Goal: Task Accomplishment & Management: Manage account settings

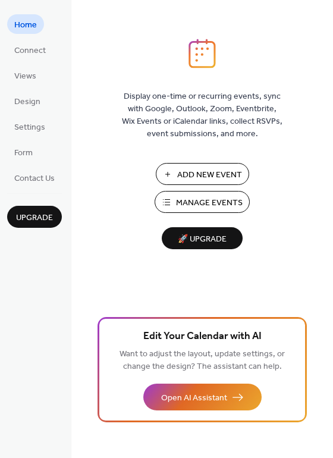
click at [236, 197] on span "Manage Events" at bounding box center [209, 203] width 67 height 12
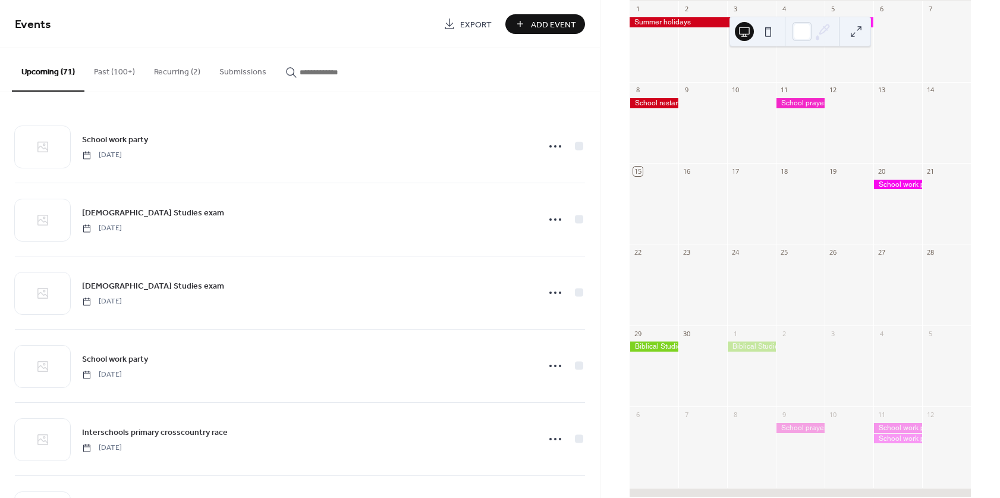
scroll to position [152, 0]
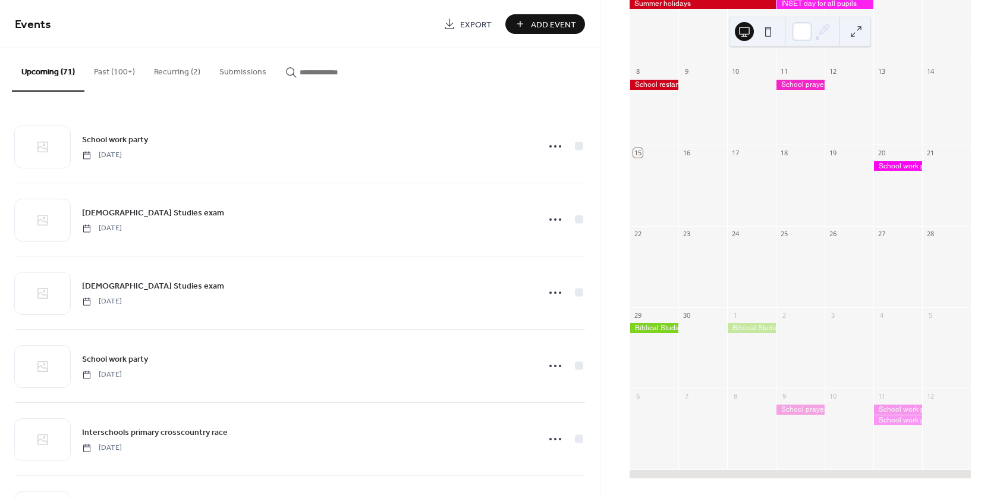
click at [893, 449] on div at bounding box center [897, 434] width 49 height 61
click at [889, 211] on div at bounding box center [897, 191] width 49 height 61
click at [879, 168] on div at bounding box center [897, 166] width 49 height 10
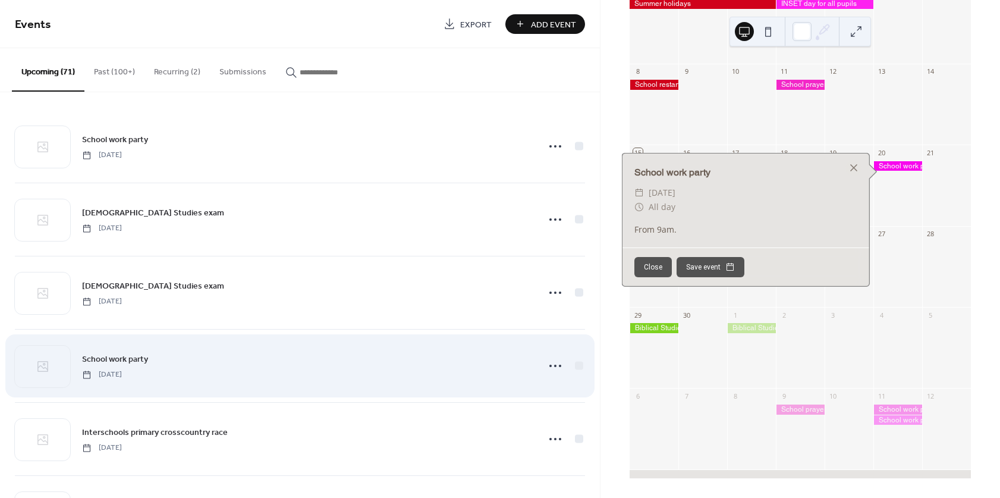
click at [414, 357] on div "School work party Saturday, October 11, 2025" at bounding box center [306, 365] width 449 height 27
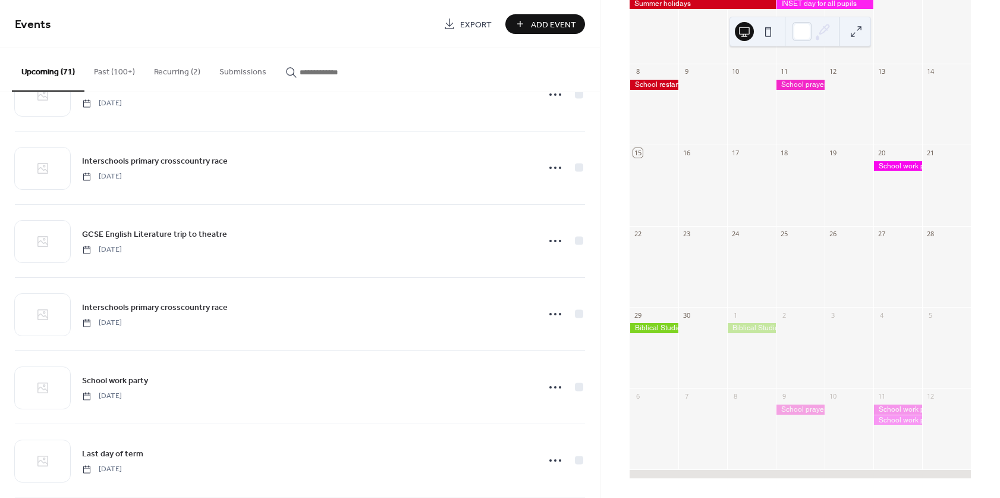
scroll to position [712, 0]
click at [177, 70] on button "Recurring (2)" at bounding box center [176, 69] width 65 height 42
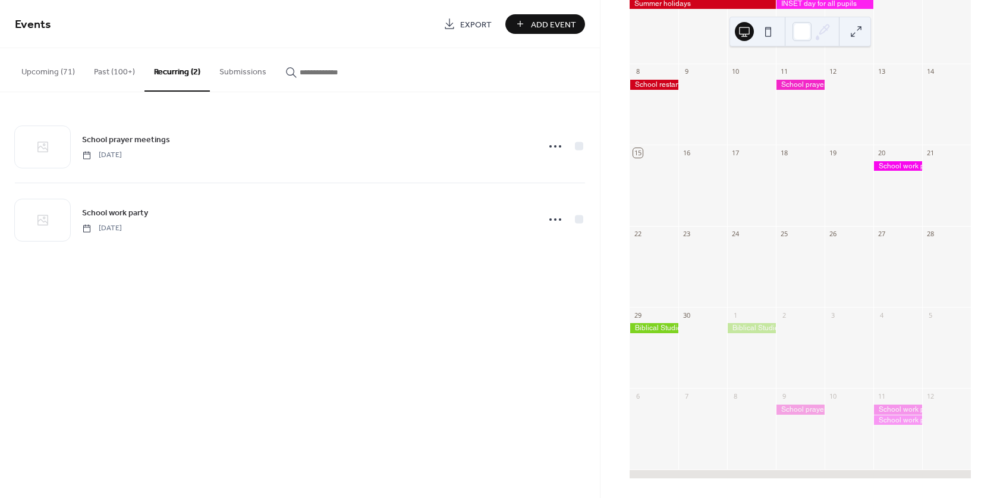
click at [49, 73] on button "Upcoming (71)" at bounding box center [48, 69] width 73 height 42
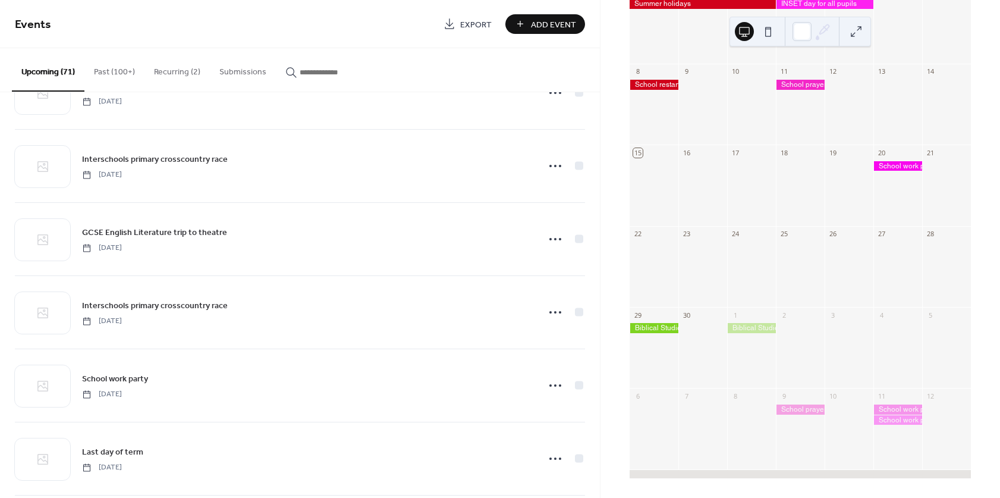
scroll to position [712, 0]
click at [171, 74] on button "Recurring (2)" at bounding box center [176, 69] width 65 height 42
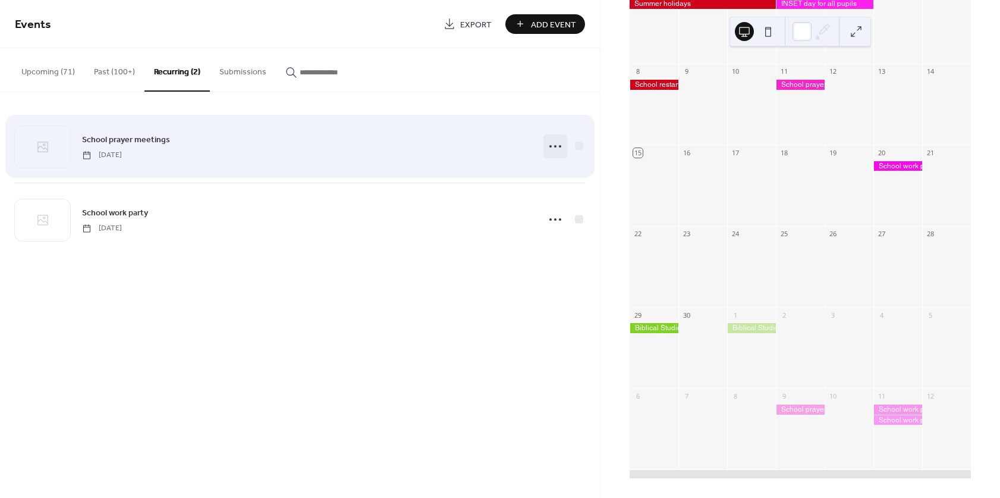
click at [555, 143] on icon at bounding box center [555, 146] width 19 height 19
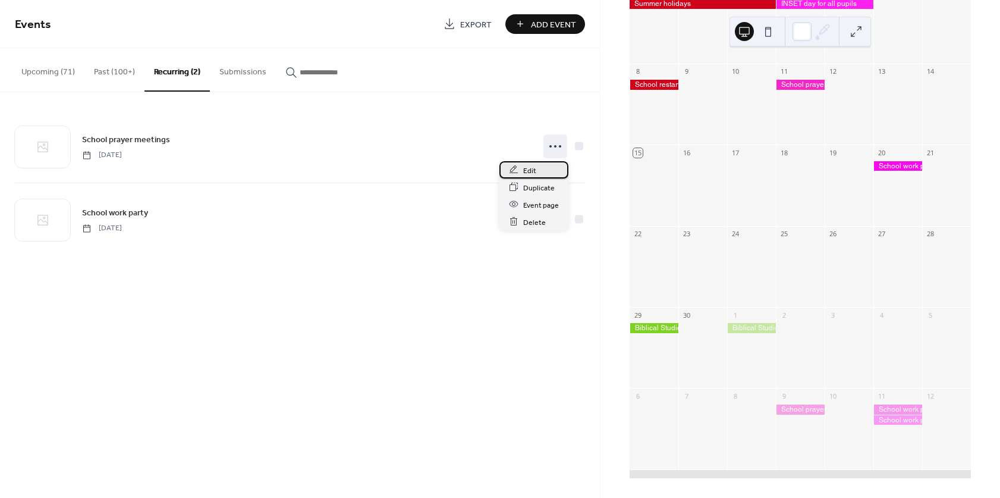
click at [542, 168] on div "Edit" at bounding box center [533, 169] width 69 height 17
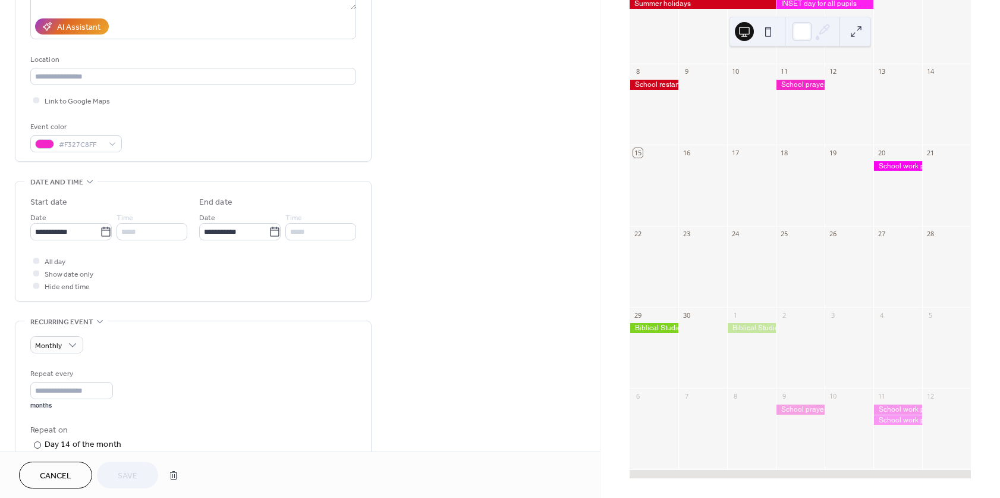
scroll to position [225, 0]
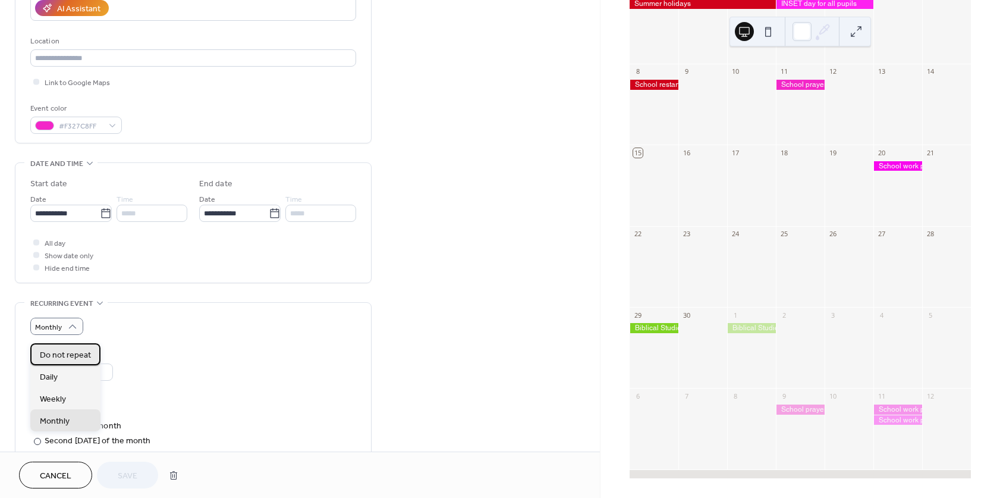
click at [73, 360] on span "Do not repeat" at bounding box center [65, 354] width 51 height 12
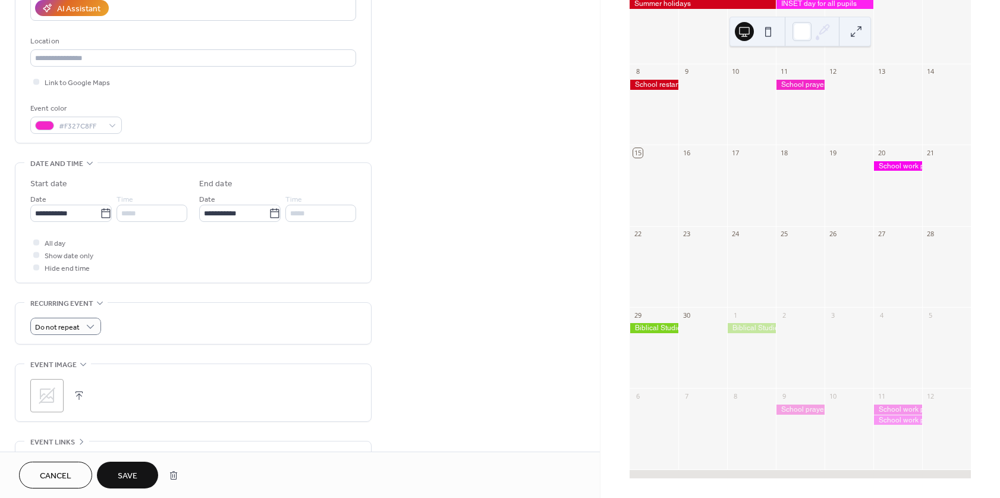
click at [130, 477] on span "Save" at bounding box center [128, 476] width 20 height 12
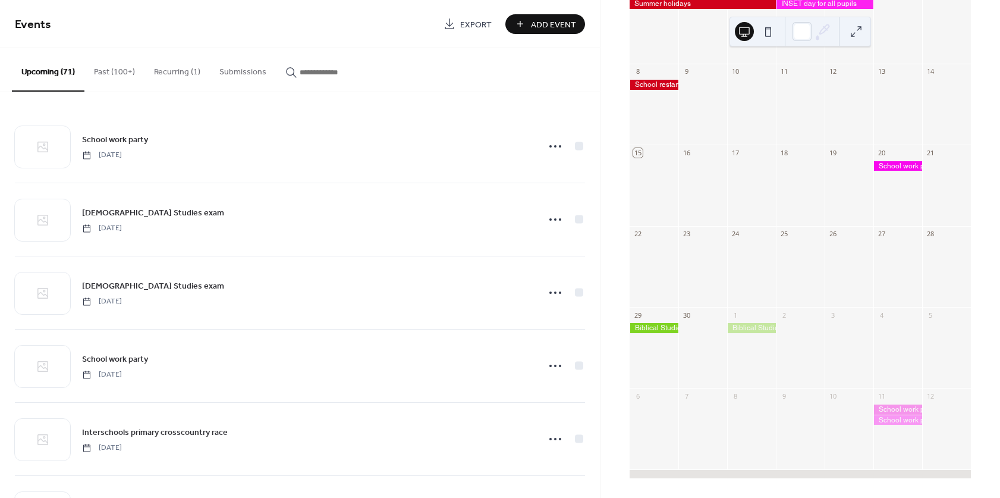
click at [176, 64] on button "Recurring (1)" at bounding box center [176, 69] width 65 height 42
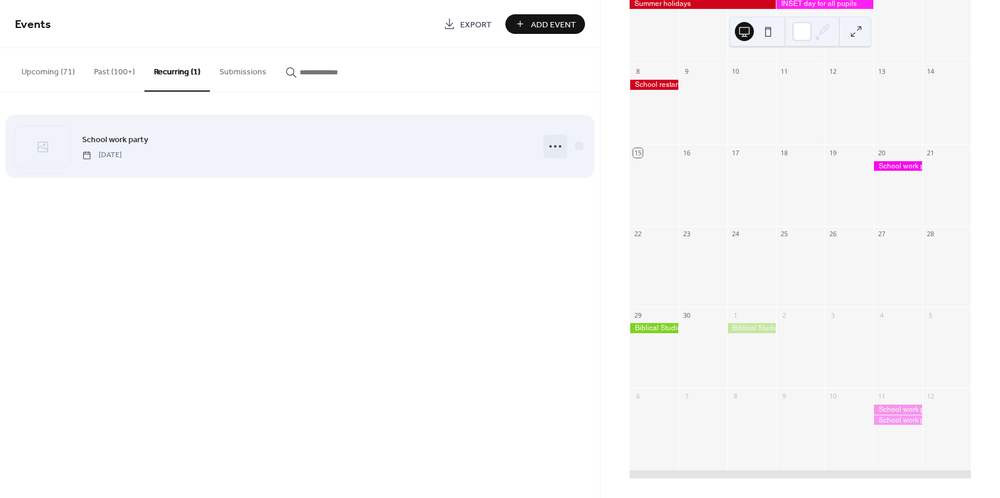
click at [545, 144] on div at bounding box center [555, 146] width 24 height 24
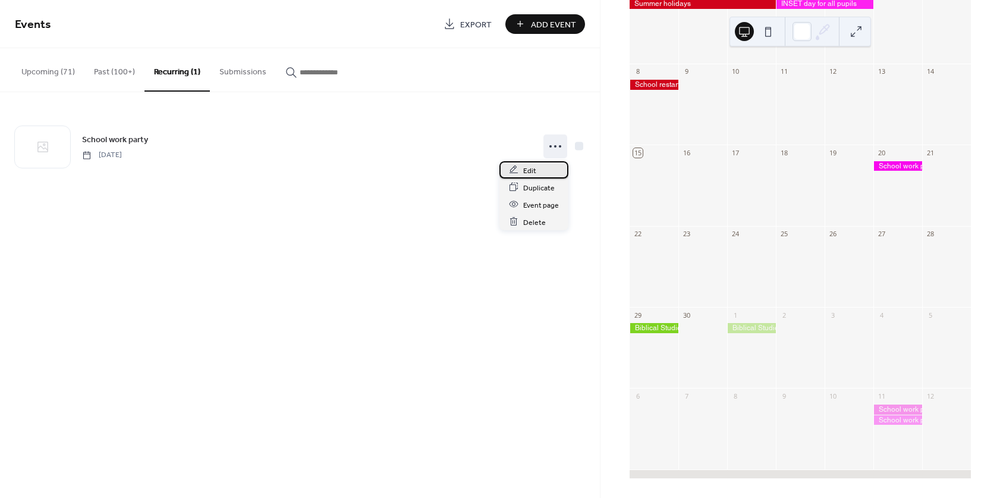
click at [536, 170] on div "Edit" at bounding box center [533, 169] width 69 height 17
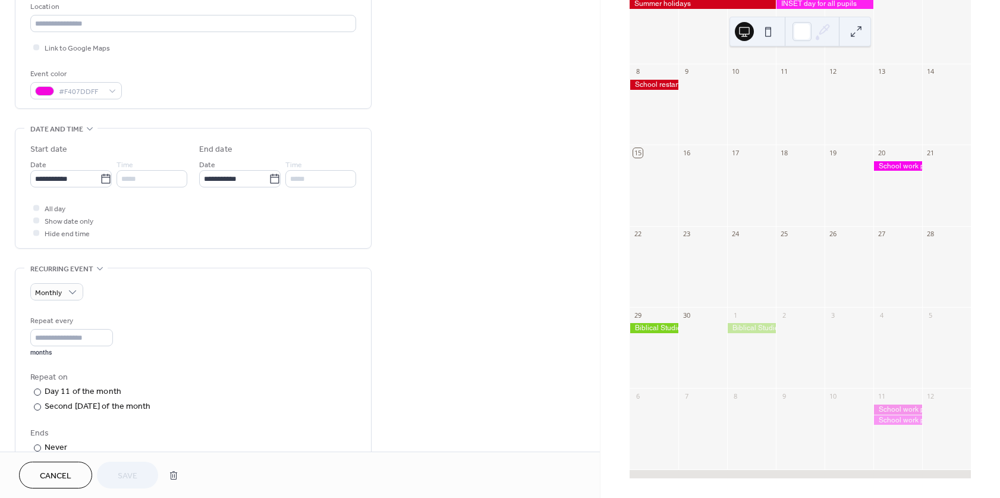
scroll to position [262, 0]
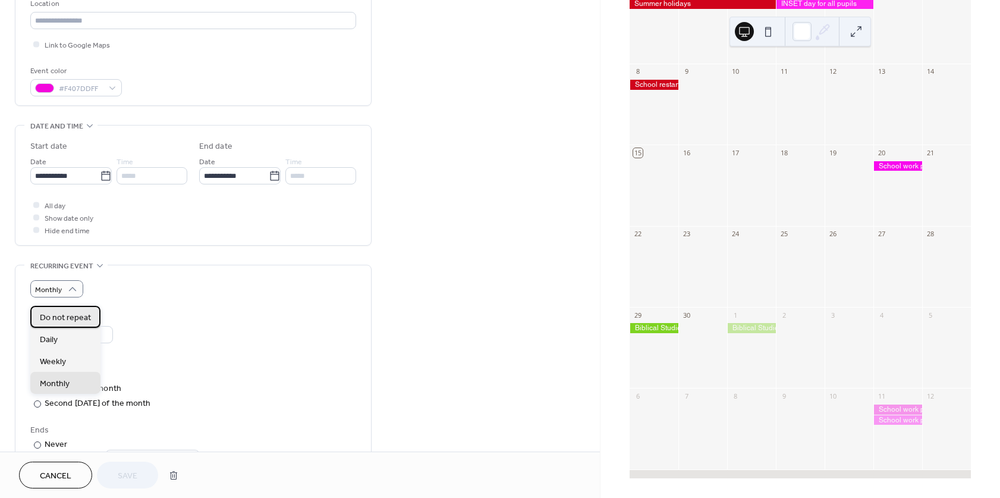
click at [74, 313] on span "Do not repeat" at bounding box center [65, 317] width 51 height 12
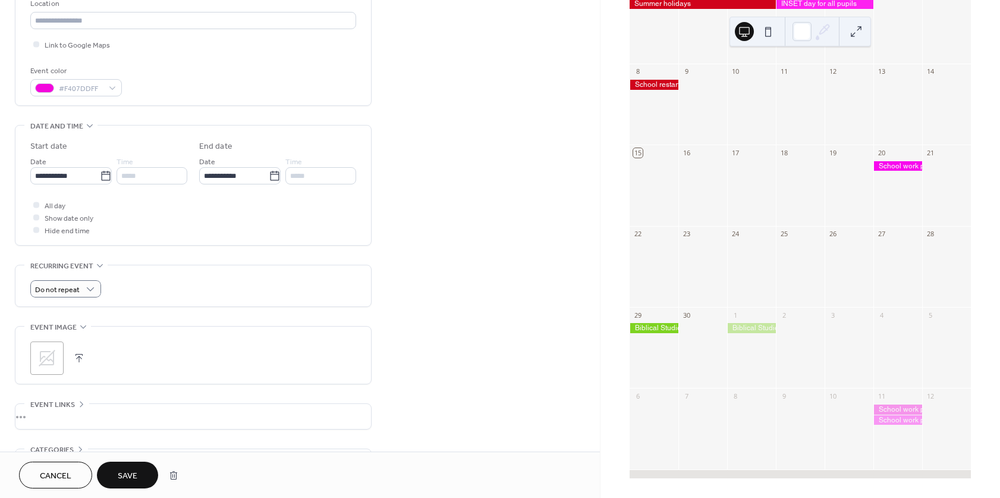
click at [136, 473] on span "Save" at bounding box center [128, 476] width 20 height 12
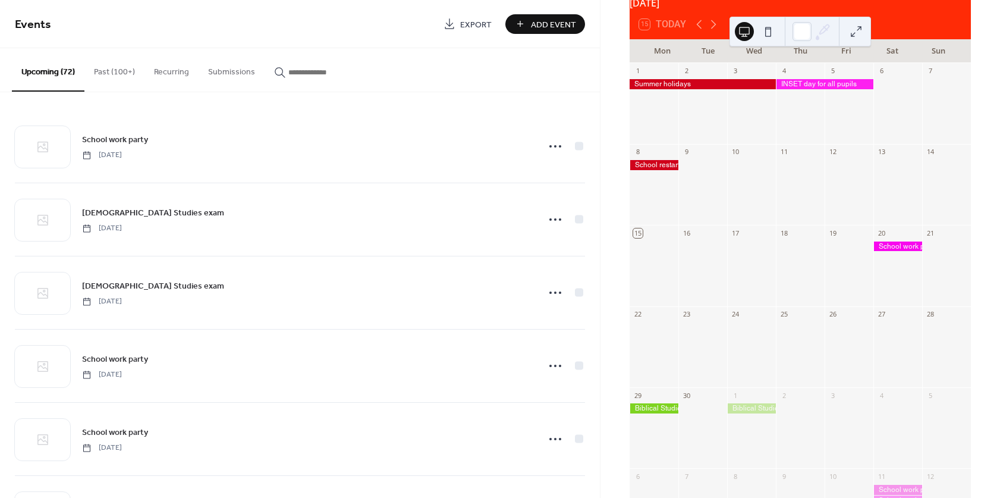
scroll to position [66, 0]
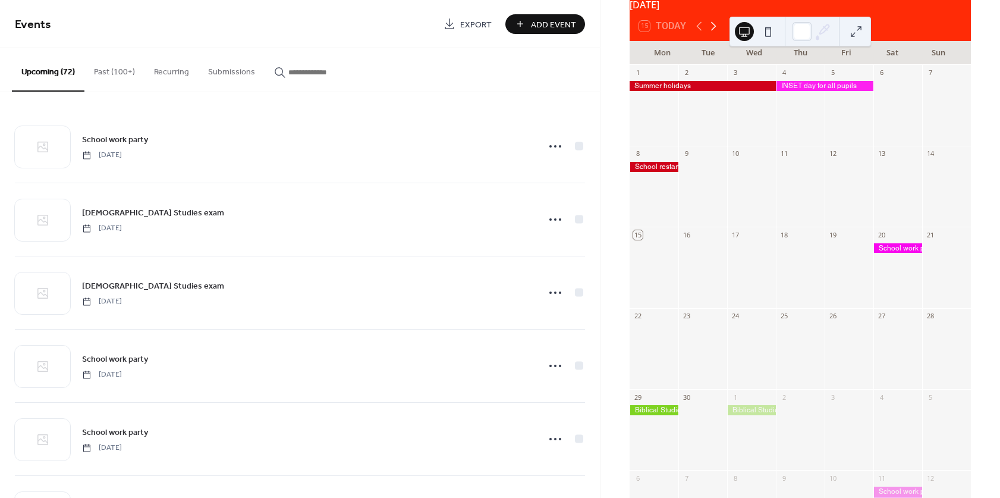
click at [711, 32] on icon at bounding box center [713, 26] width 14 height 14
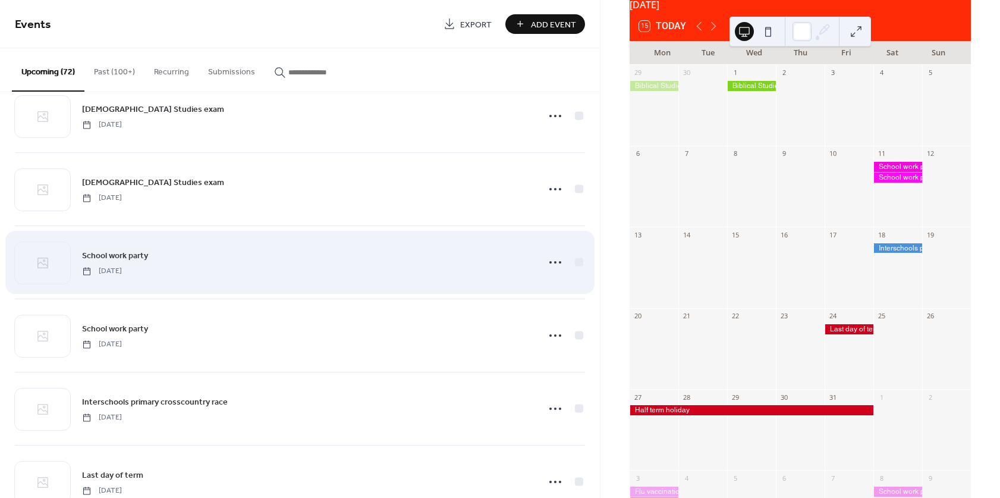
scroll to position [112, 0]
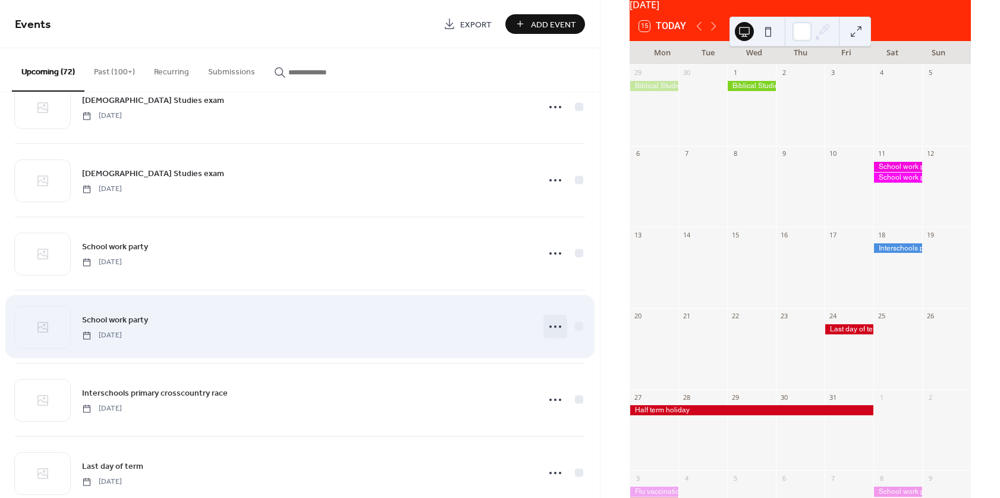
click at [559, 327] on circle at bounding box center [560, 326] width 2 height 2
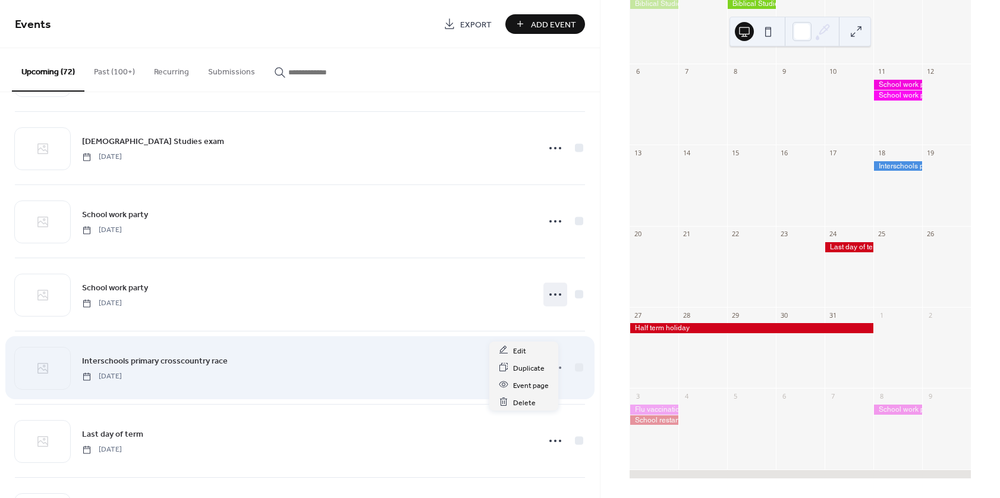
scroll to position [75, 0]
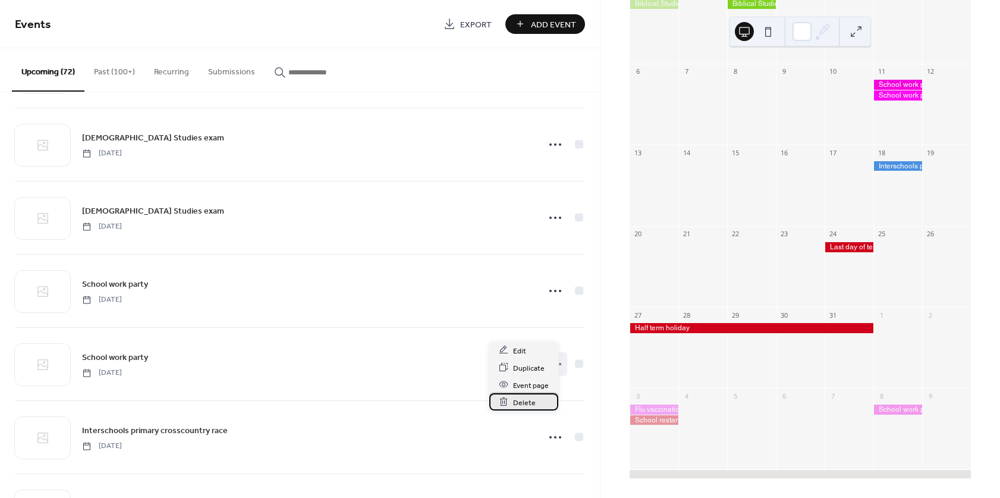
click at [527, 399] on span "Delete" at bounding box center [524, 402] width 23 height 12
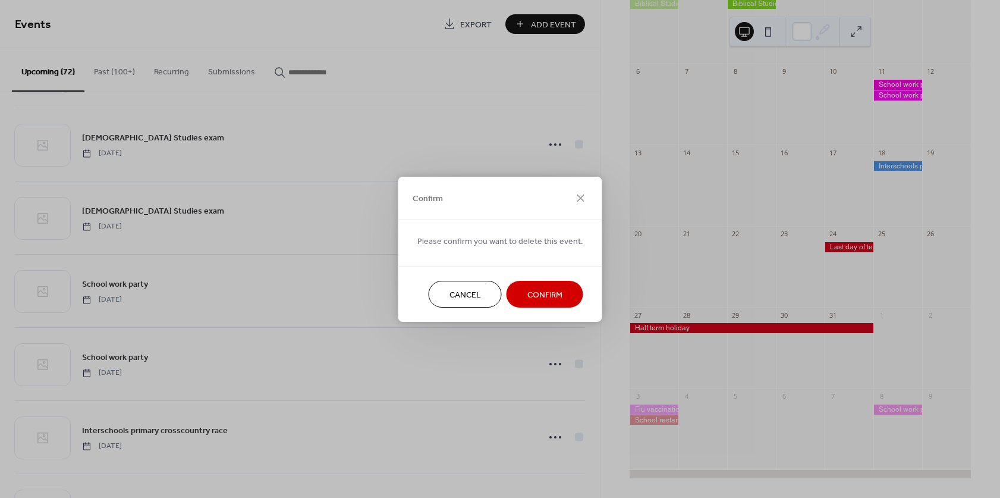
click at [550, 297] on span "Confirm" at bounding box center [544, 294] width 35 height 12
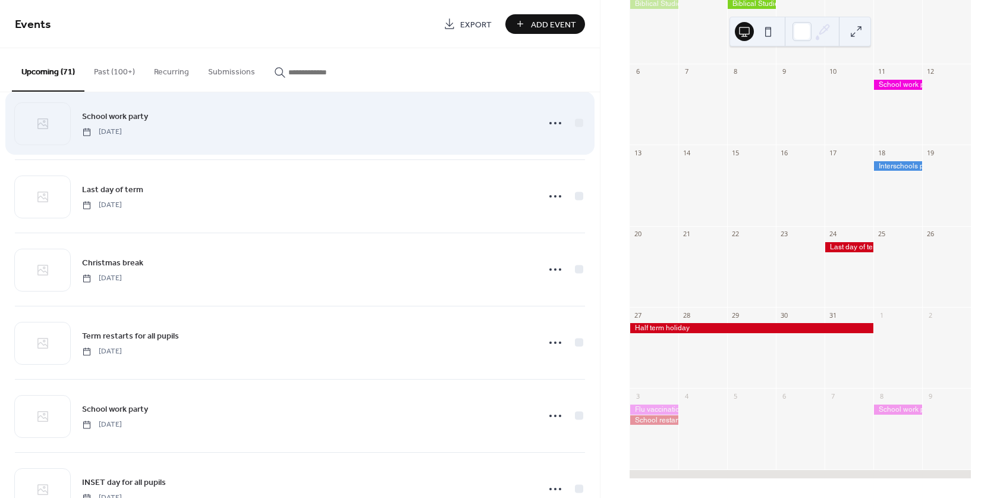
scroll to position [1086, 0]
